Goal: Task Accomplishment & Management: Complete application form

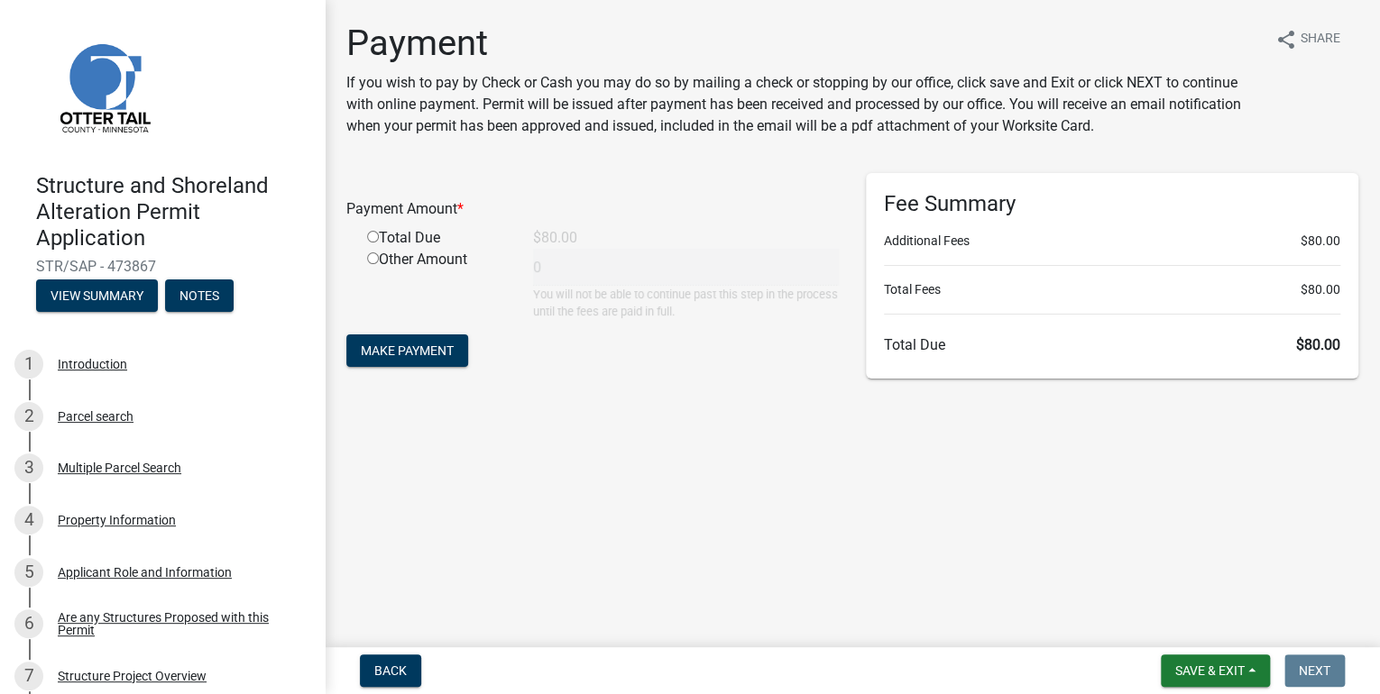
click at [372, 235] on input "radio" at bounding box center [373, 237] width 12 height 12
radio input "true"
type input "80"
click at [389, 346] on span "Make Payment" at bounding box center [407, 351] width 93 height 14
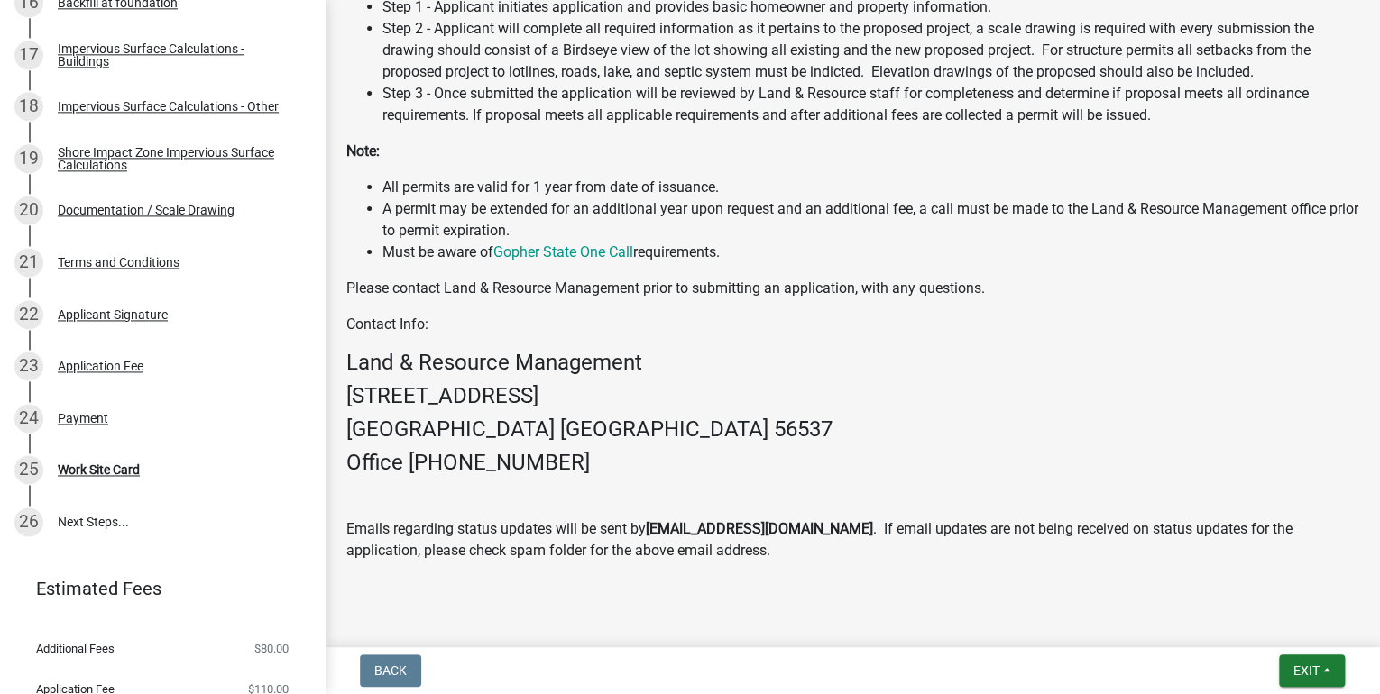
scroll to position [1203, 0]
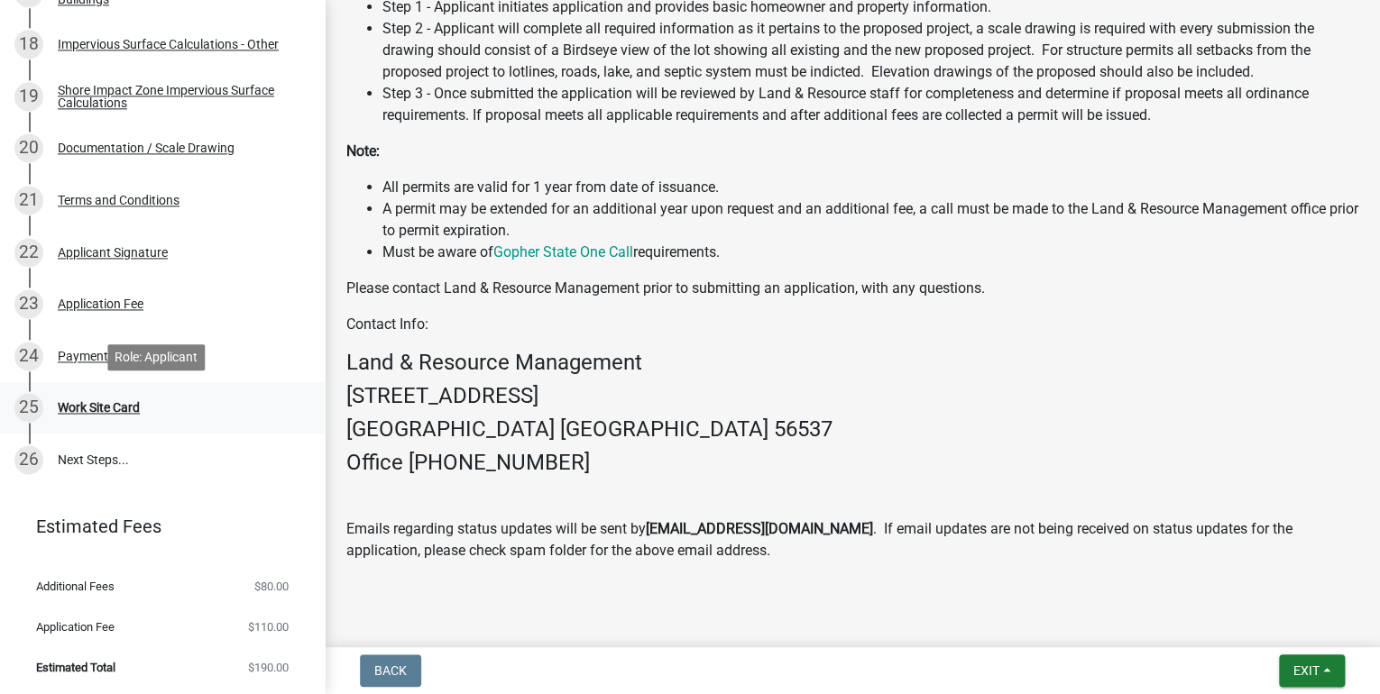
click at [108, 405] on div "Work Site Card" at bounding box center [99, 407] width 82 height 13
click at [87, 352] on div "Payment" at bounding box center [83, 356] width 50 height 13
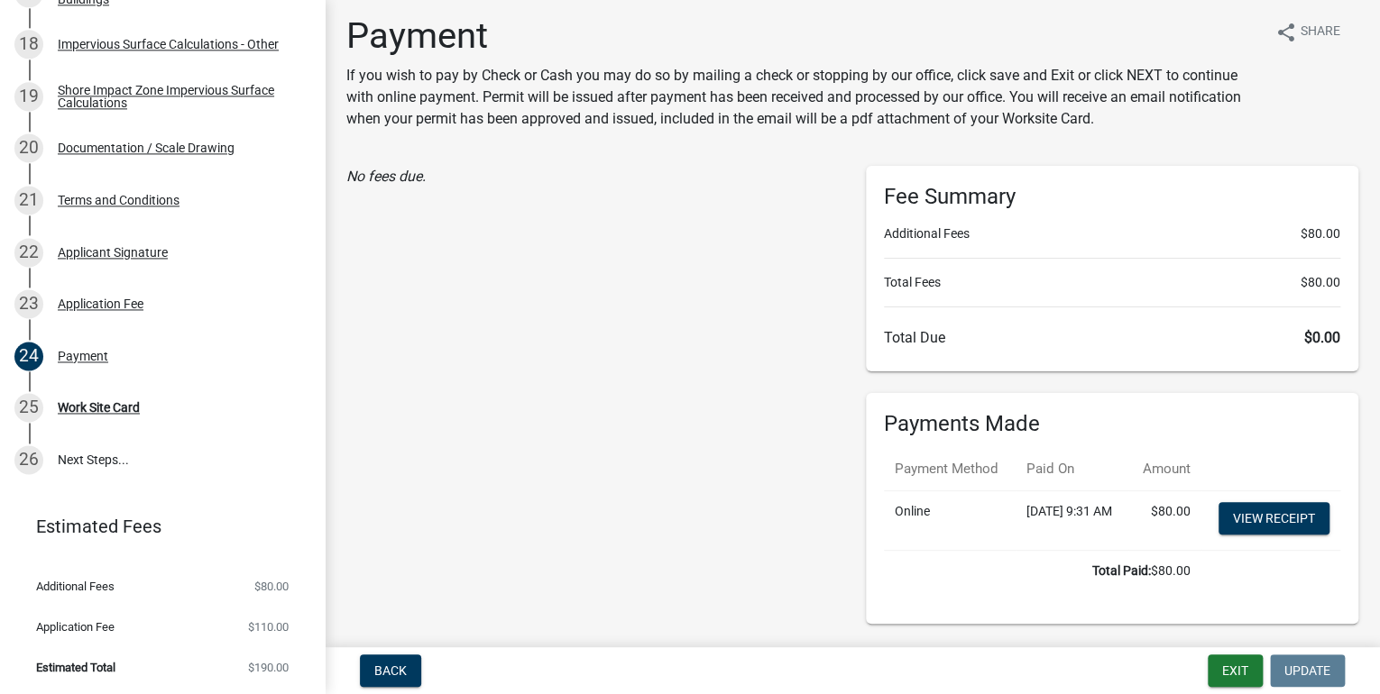
scroll to position [0, 0]
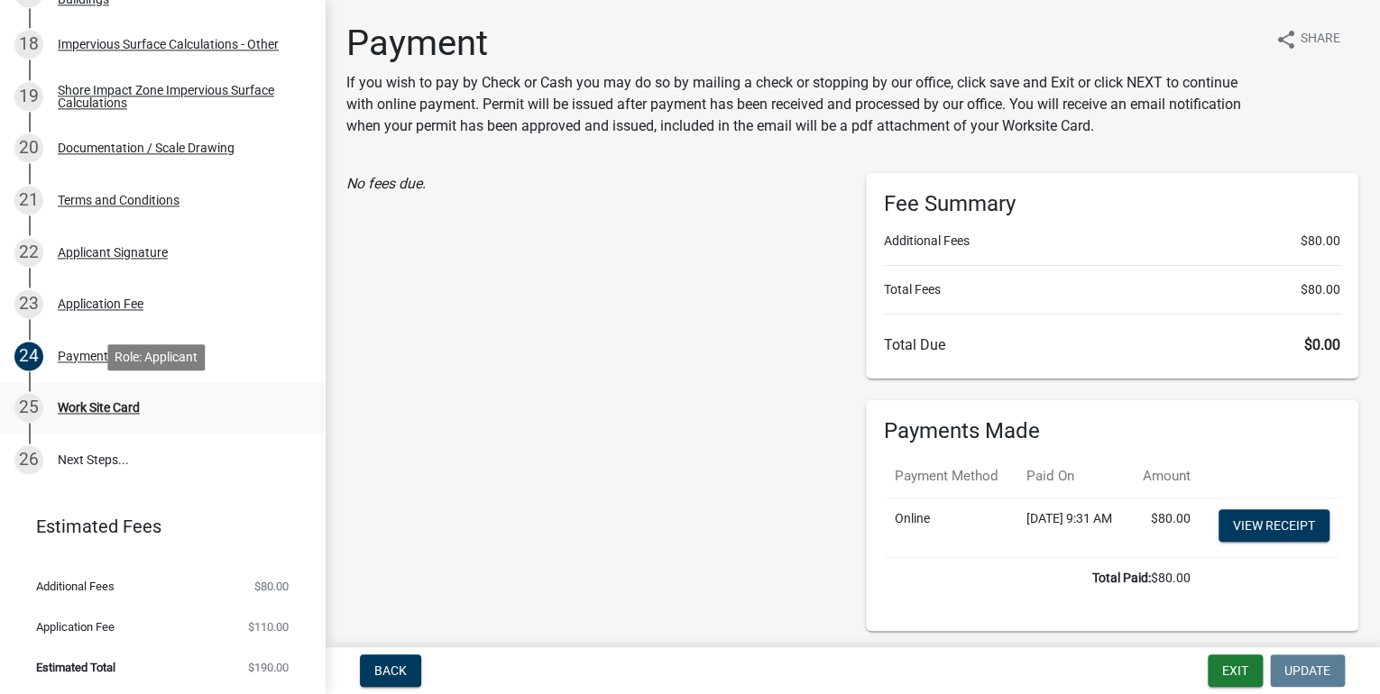
click at [112, 409] on div "Work Site Card" at bounding box center [99, 407] width 82 height 13
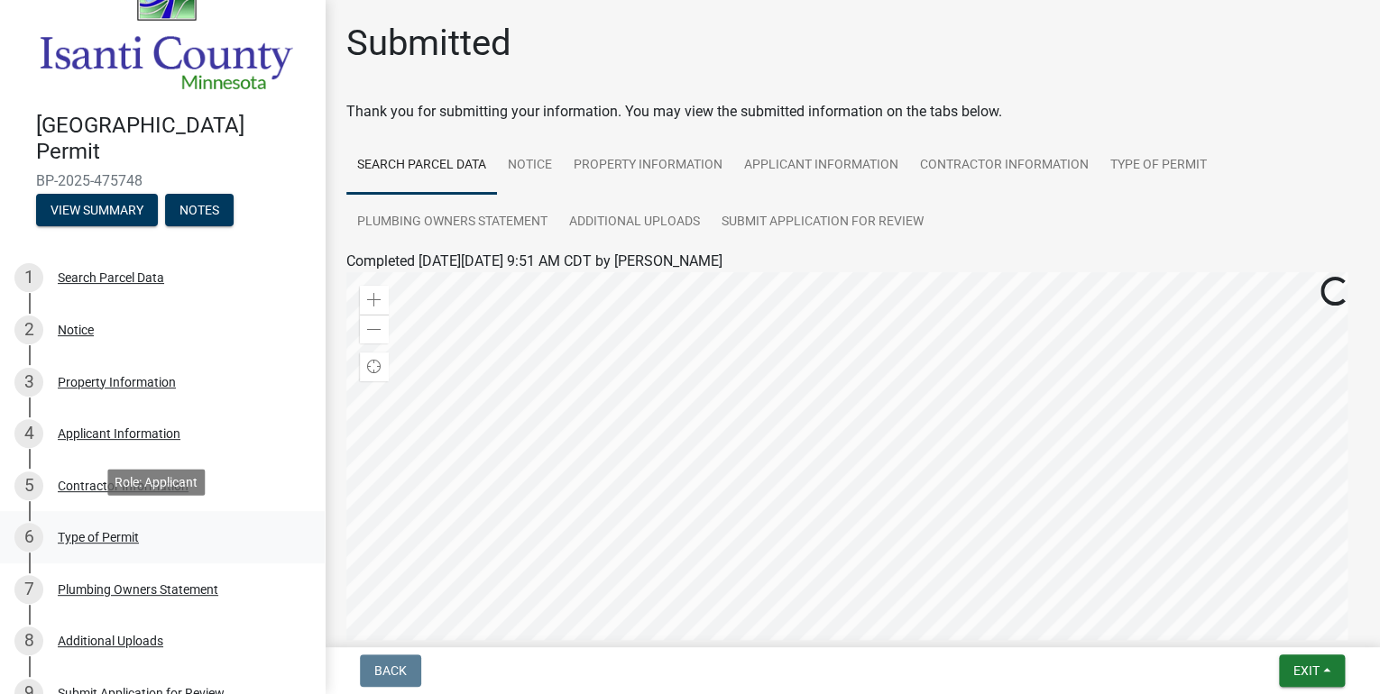
scroll to position [248, 0]
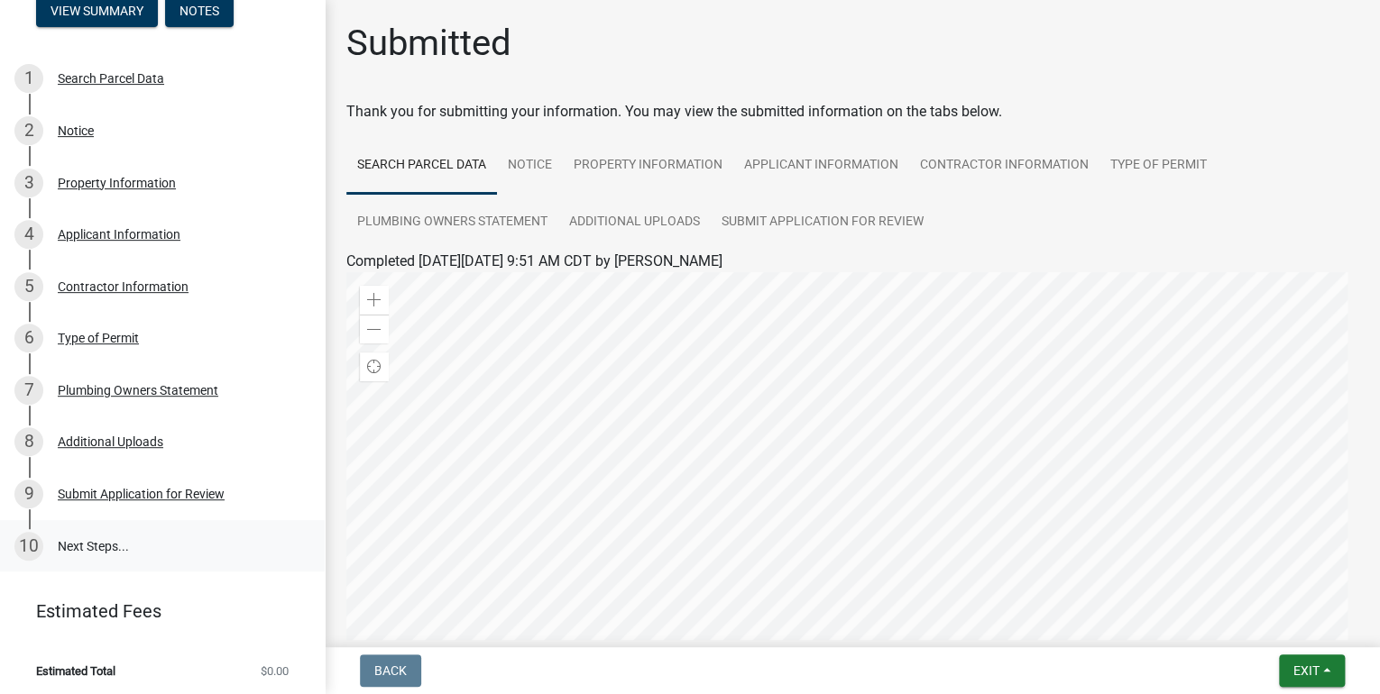
click at [88, 543] on link "10 Next Steps..." at bounding box center [162, 546] width 325 height 52
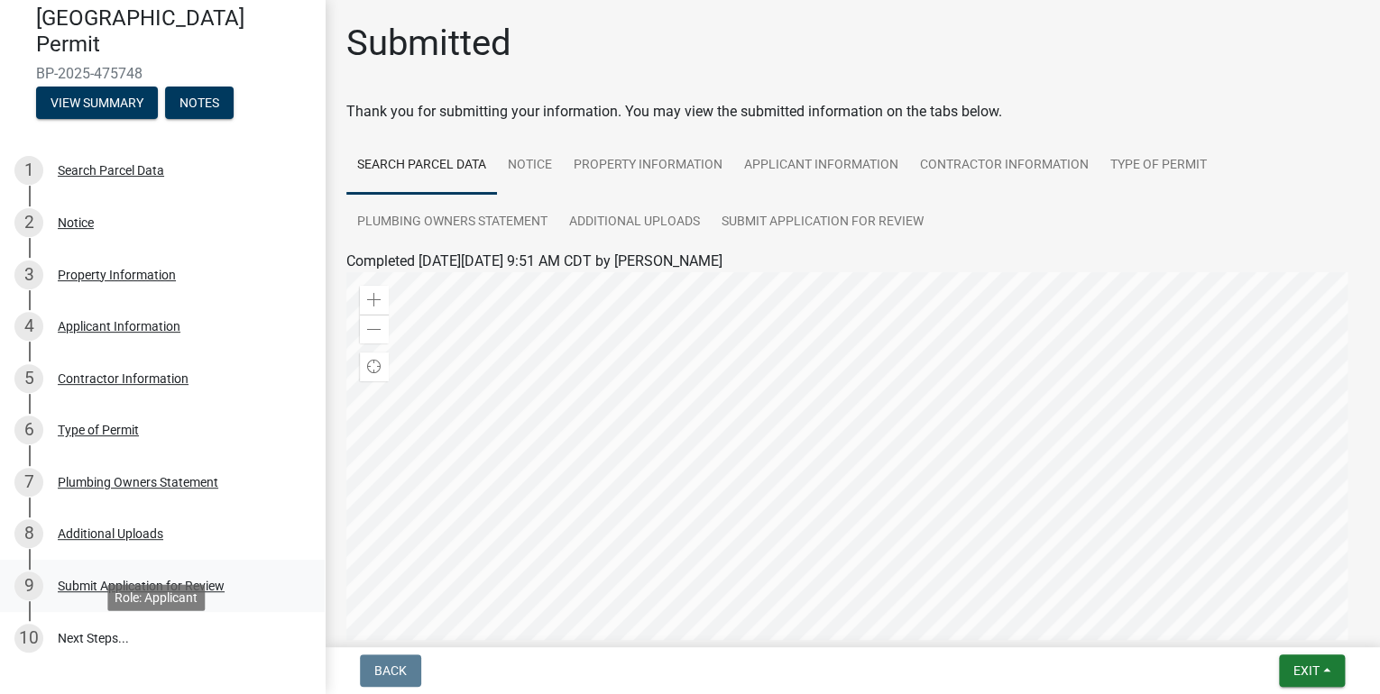
scroll to position [0, 0]
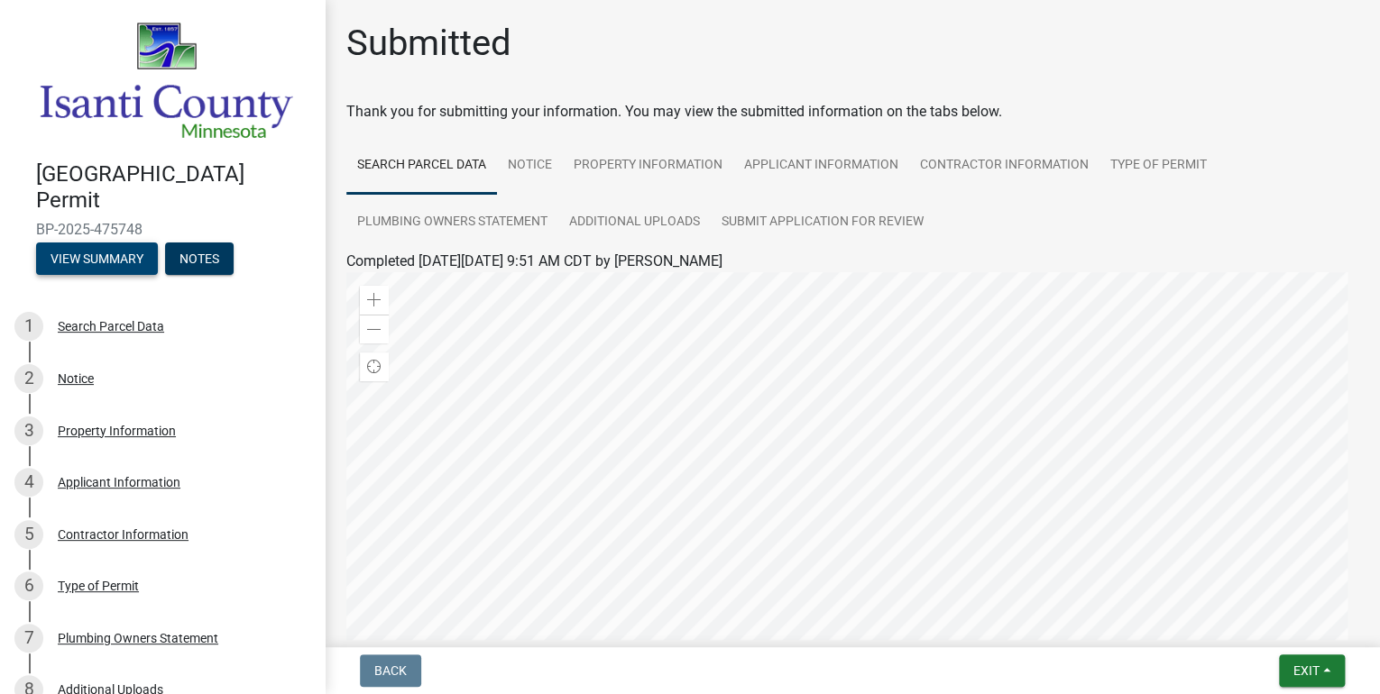
click at [101, 251] on button "View Summary" at bounding box center [97, 259] width 122 height 32
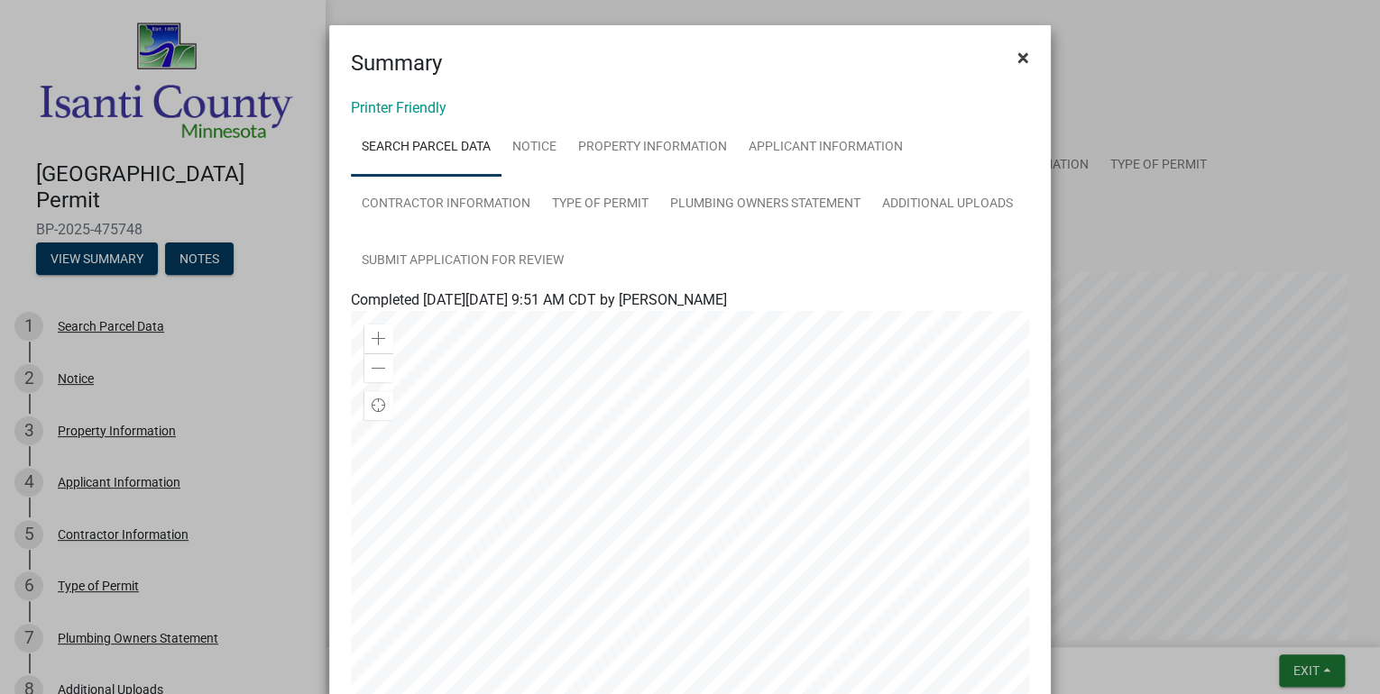
click at [1017, 61] on span "×" at bounding box center [1023, 57] width 12 height 25
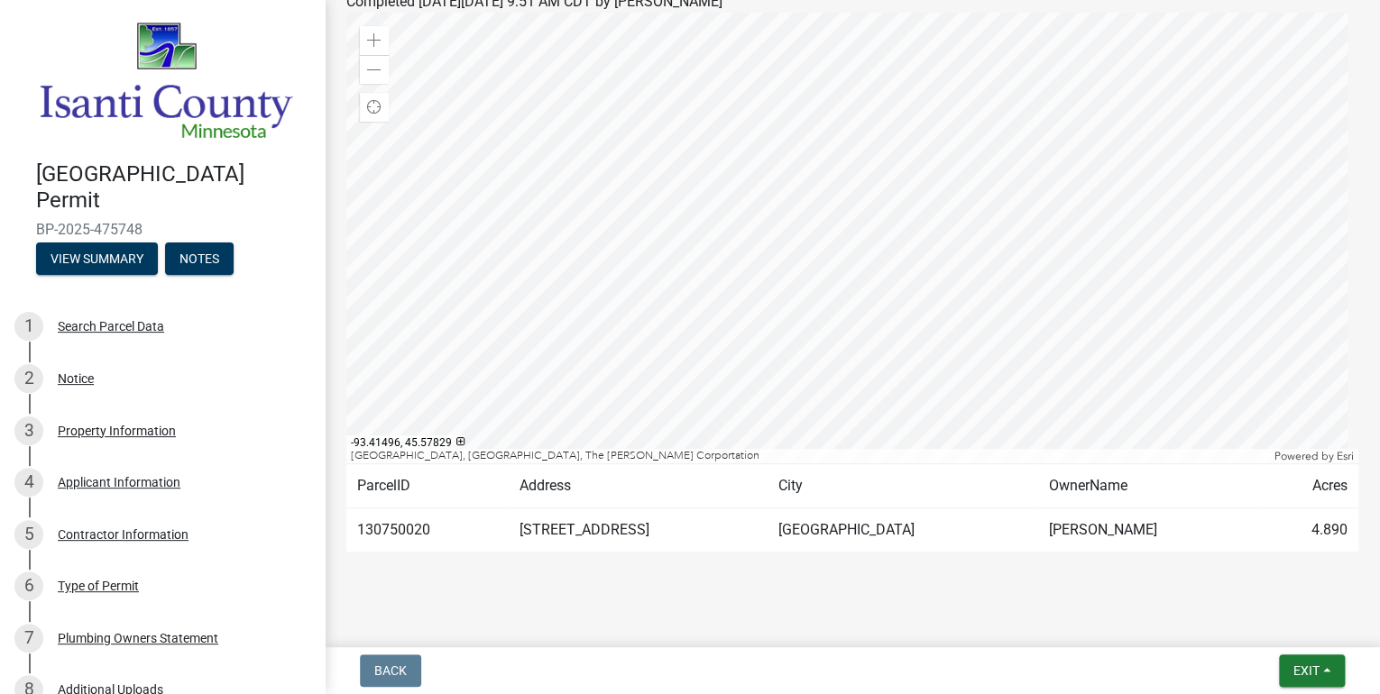
scroll to position [278, 0]
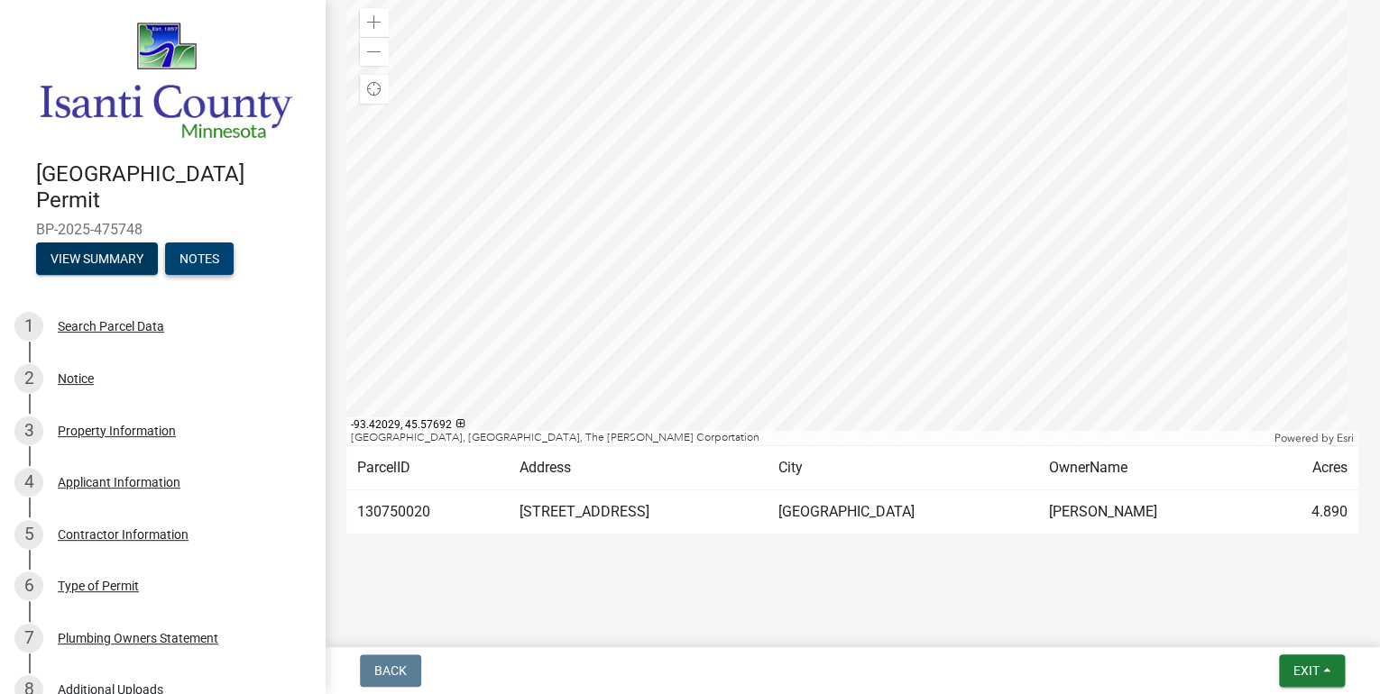
click at [198, 253] on button "Notes" at bounding box center [199, 259] width 69 height 32
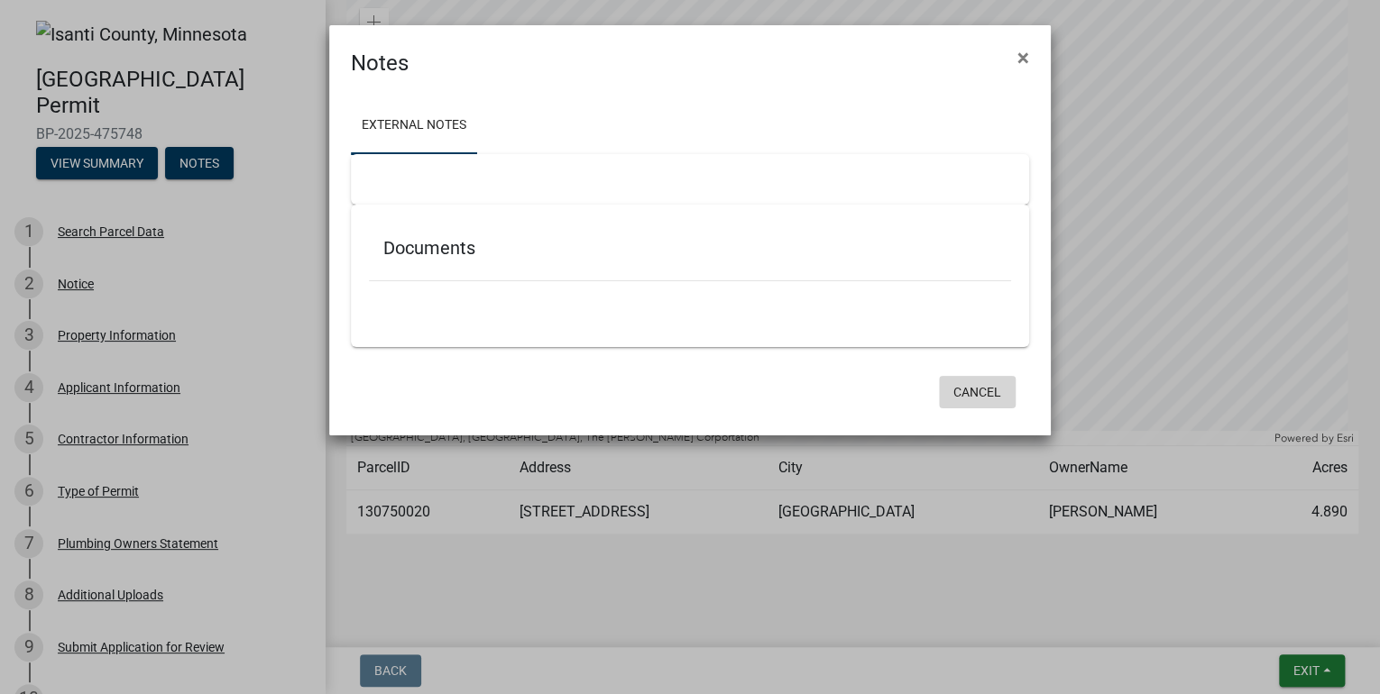
click at [985, 392] on button "Cancel" at bounding box center [977, 392] width 77 height 32
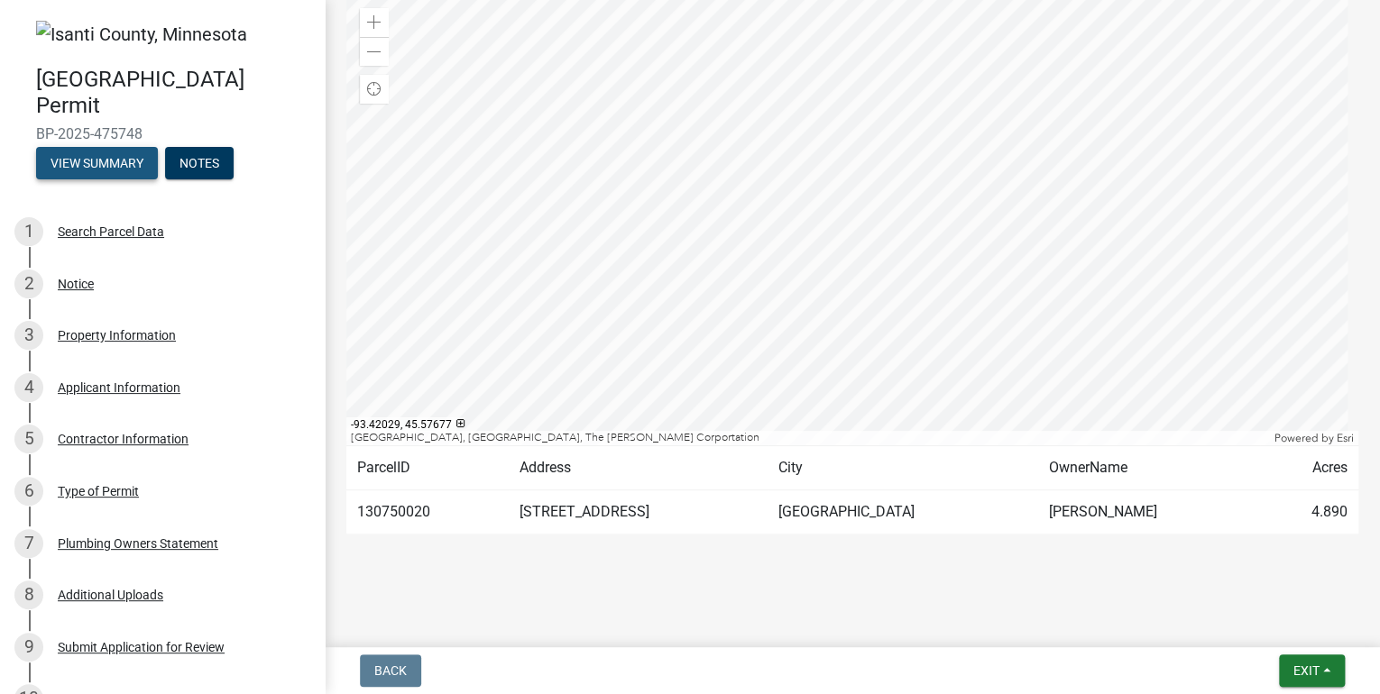
click at [97, 163] on button "View Summary" at bounding box center [97, 163] width 122 height 32
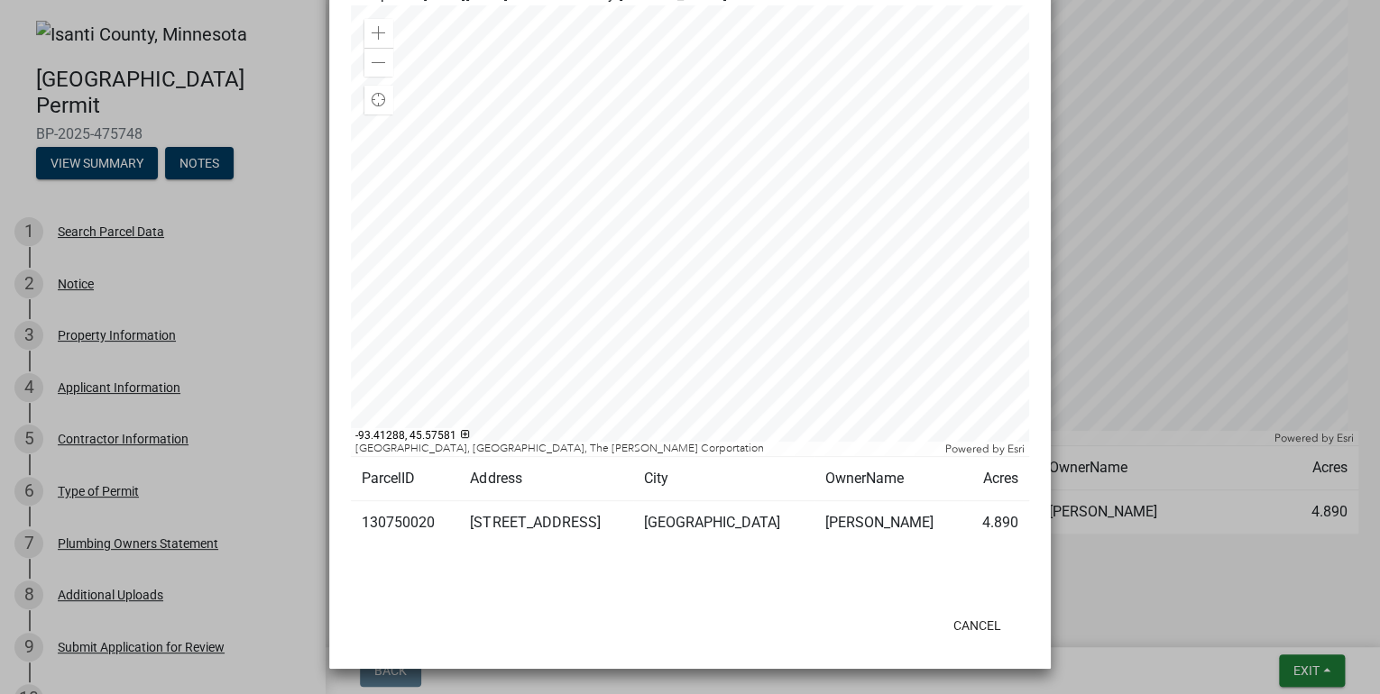
scroll to position [0, 0]
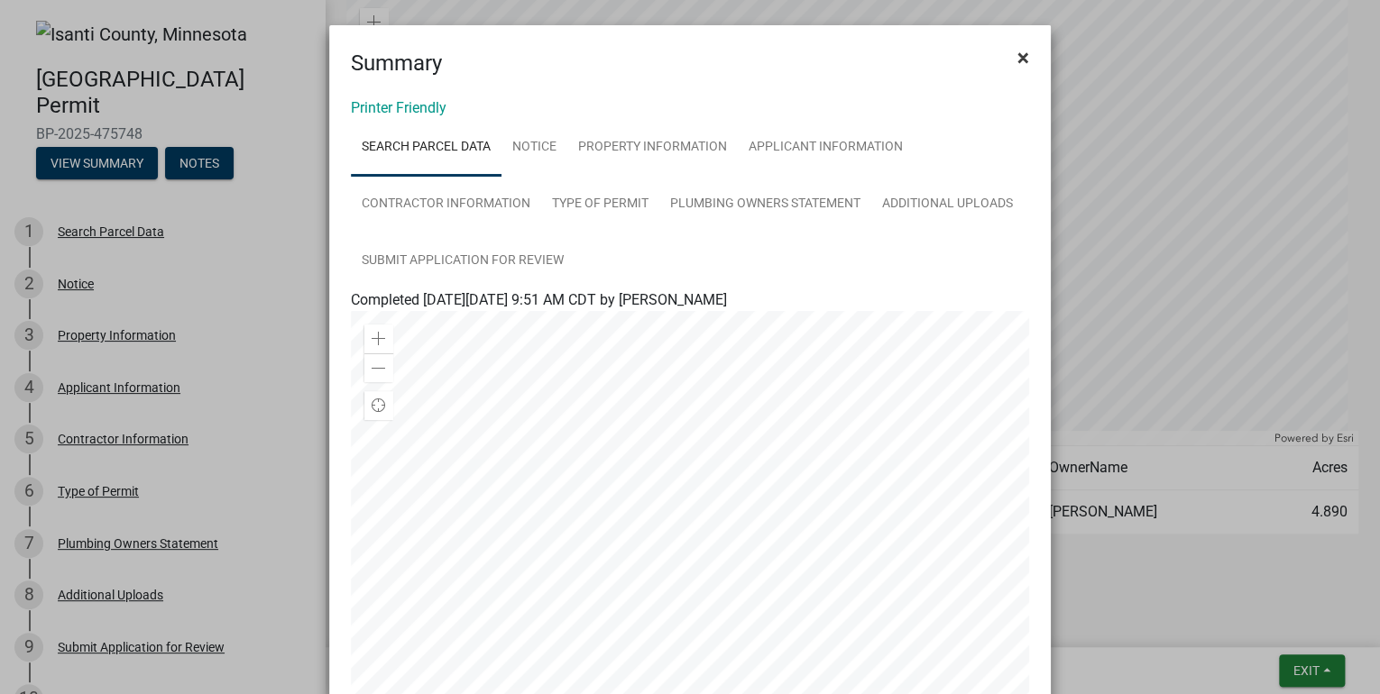
click at [1017, 54] on span "×" at bounding box center [1023, 57] width 12 height 25
